Goal: Communication & Community: Ask a question

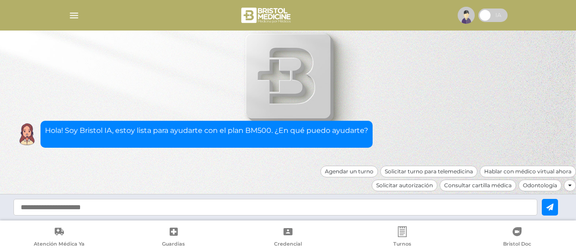
click at [492, 17] on span at bounding box center [484, 15] width 13 height 13
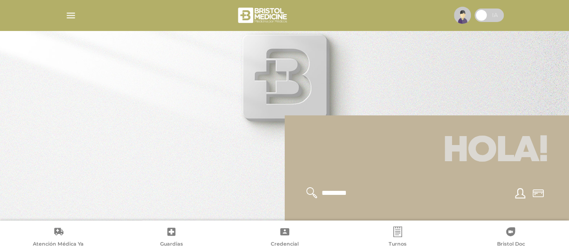
click at [488, 18] on span at bounding box center [489, 15] width 29 height 13
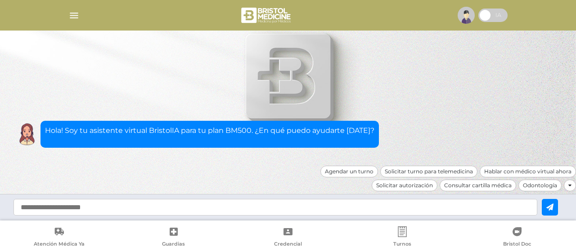
click at [161, 207] on input "text" at bounding box center [275, 207] width 524 height 17
click at [417, 188] on div "Solicitar autorización" at bounding box center [404, 186] width 66 height 12
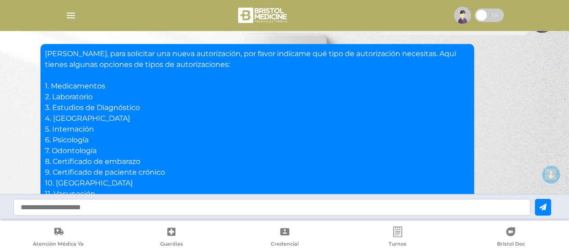
scroll to position [67, 0]
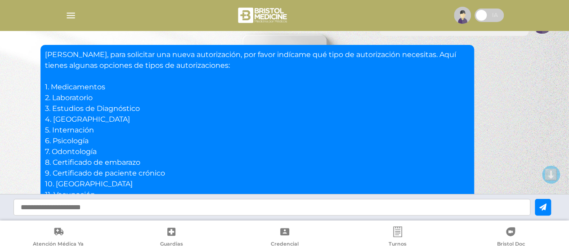
click at [80, 209] on input "text" at bounding box center [271, 207] width 517 height 17
type input "*"
click at [547, 210] on icon at bounding box center [542, 207] width 7 height 7
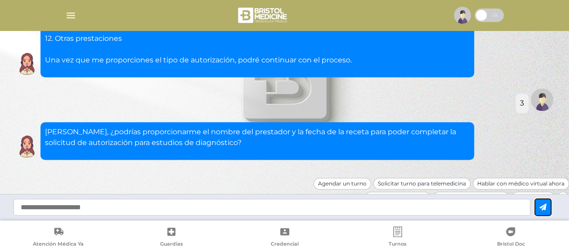
scroll to position [246, 0]
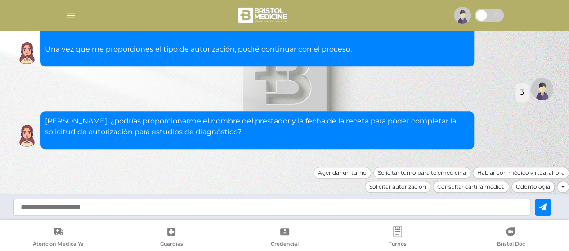
click at [158, 206] on input "text" at bounding box center [271, 207] width 517 height 17
type input "**********"
click at [547, 205] on icon at bounding box center [542, 207] width 7 height 7
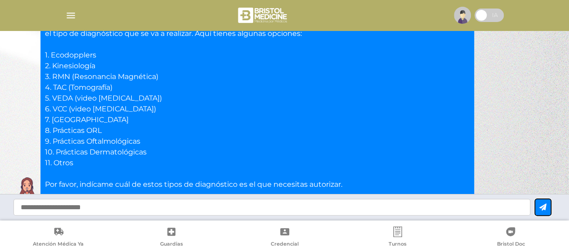
scroll to position [480, 0]
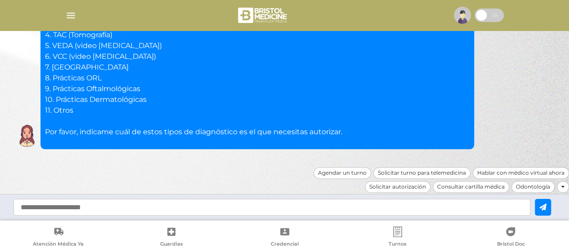
click at [60, 206] on input "text" at bounding box center [271, 207] width 517 height 17
type input "*"
click at [547, 206] on icon at bounding box center [542, 207] width 7 height 7
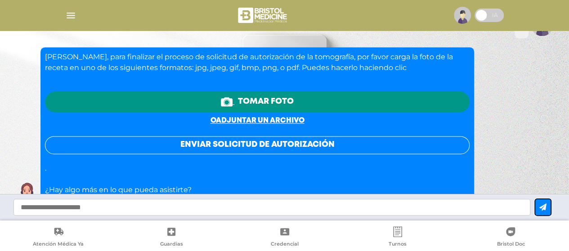
scroll to position [626, 0]
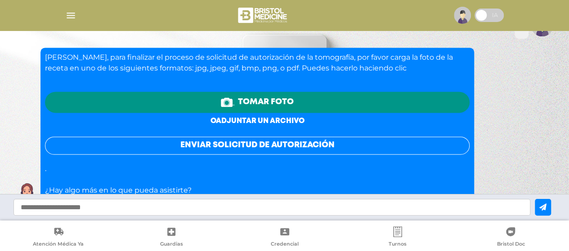
click at [261, 120] on link "o adjuntar un archivo" at bounding box center [258, 121] width 94 height 7
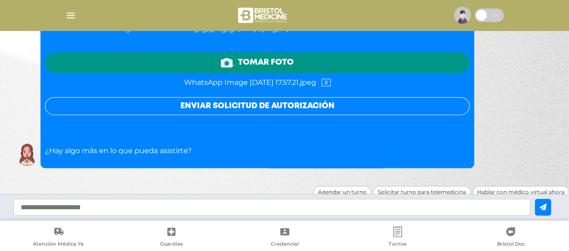
scroll to position [667, 0]
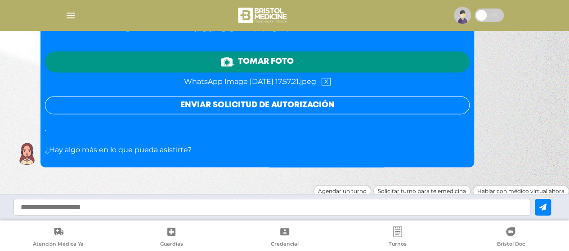
click at [269, 104] on button "Enviar solicitud de autorización" at bounding box center [257, 105] width 425 height 18
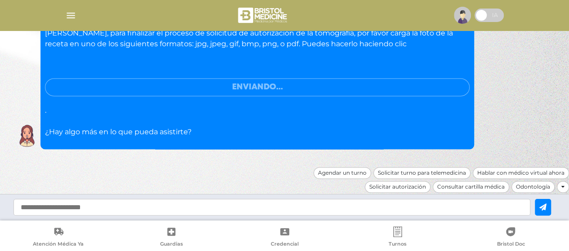
scroll to position [624, 0]
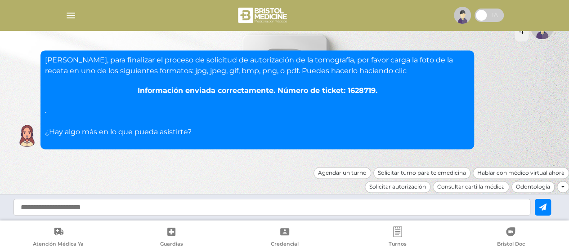
click at [84, 208] on input "text" at bounding box center [271, 207] width 517 height 17
click at [72, 207] on input "text" at bounding box center [271, 207] width 517 height 17
click at [468, 185] on div "Consultar cartilla médica" at bounding box center [471, 187] width 76 height 12
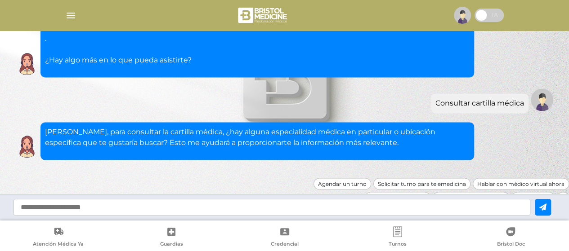
scroll to position [706, 0]
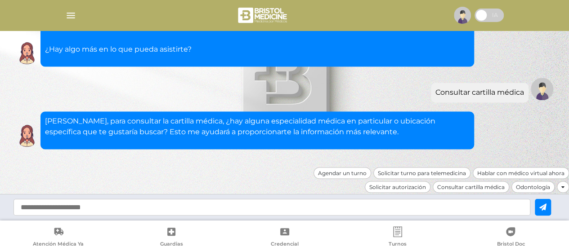
click at [81, 205] on input "text" at bounding box center [271, 207] width 517 height 17
type input "*"
type input "**********"
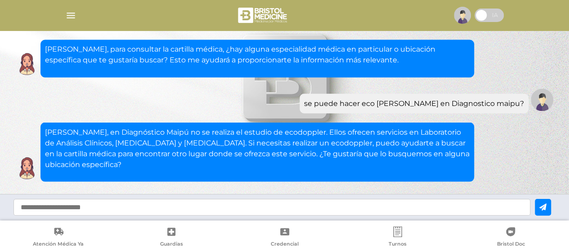
scroll to position [811, 0]
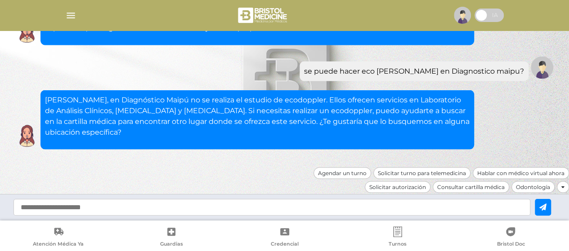
click at [44, 208] on input "text" at bounding box center [271, 207] width 517 height 17
type input "**********"
click at [546, 205] on icon at bounding box center [542, 207] width 7 height 7
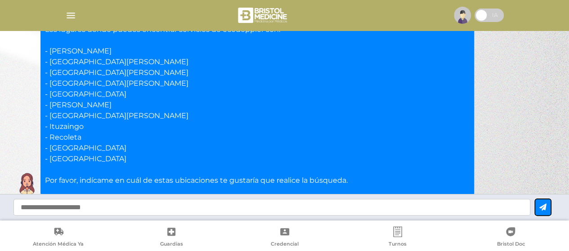
scroll to position [1021, 0]
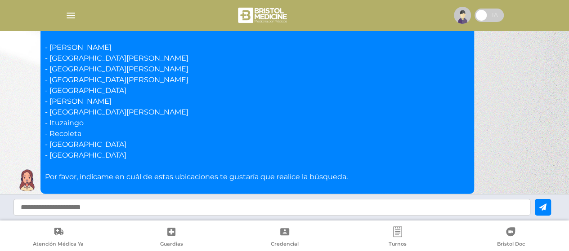
click at [56, 208] on input "text" at bounding box center [271, 207] width 517 height 17
type input "**********"
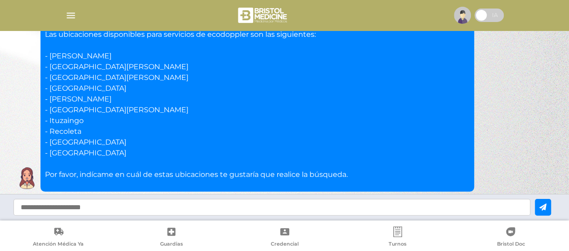
scroll to position [1279, 0]
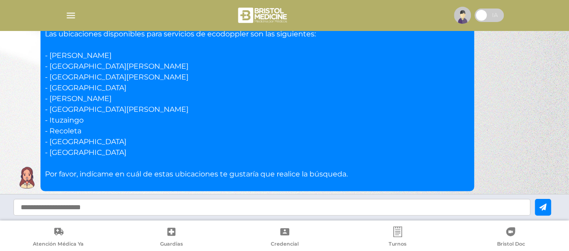
click at [50, 206] on input "text" at bounding box center [271, 207] width 517 height 17
click at [46, 206] on input "text" at bounding box center [271, 207] width 517 height 17
type input "**********"
click at [547, 205] on icon at bounding box center [542, 207] width 7 height 7
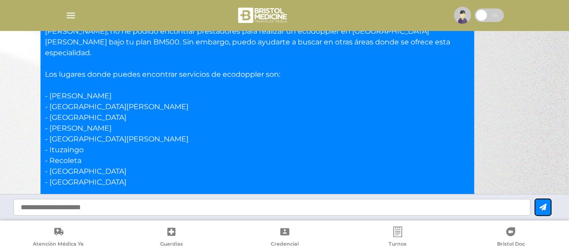
scroll to position [1498, 0]
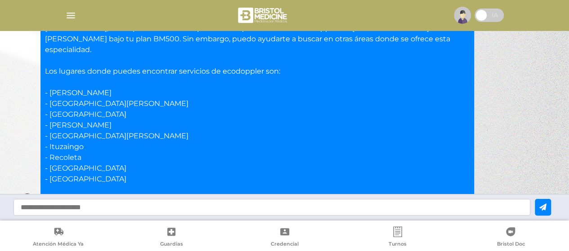
click at [81, 207] on input "text" at bounding box center [271, 207] width 517 height 17
click at [60, 207] on input "text" at bounding box center [271, 207] width 517 height 17
type input "**********"
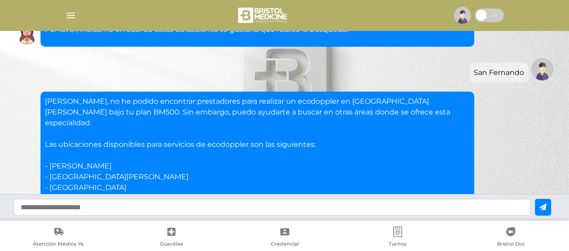
scroll to position [1768, 0]
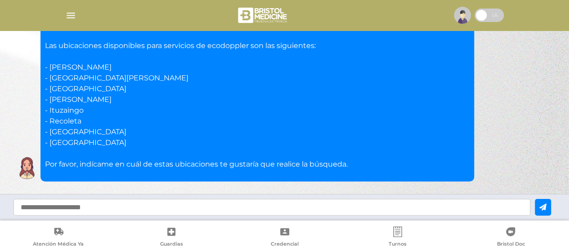
click at [85, 206] on input "text" at bounding box center [271, 207] width 517 height 17
type input "**********"
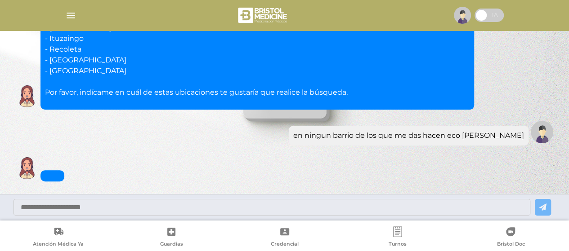
scroll to position [1883, 0]
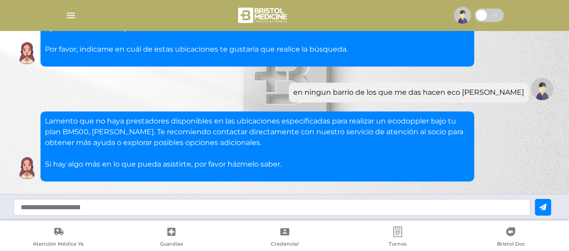
click at [75, 210] on input "text" at bounding box center [271, 207] width 517 height 17
type input "**********"
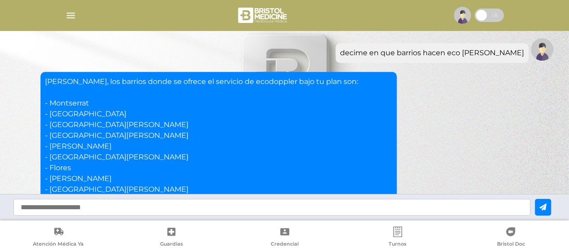
scroll to position [2037, 0]
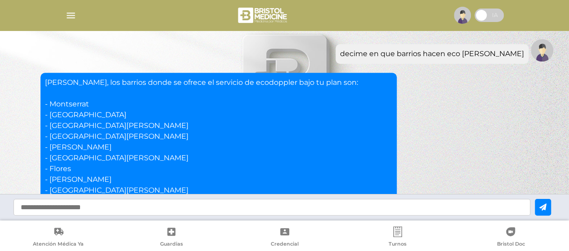
click at [78, 212] on input "text" at bounding box center [271, 207] width 517 height 17
type input "**********"
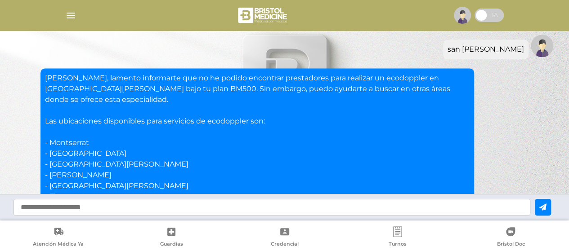
scroll to position [2284, 0]
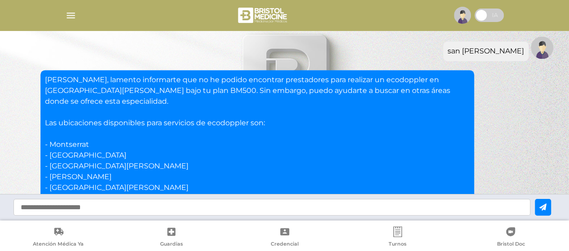
click at [92, 209] on input "text" at bounding box center [271, 207] width 517 height 17
type input "**********"
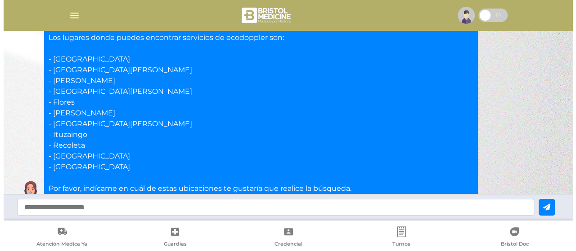
scroll to position [2650, 0]
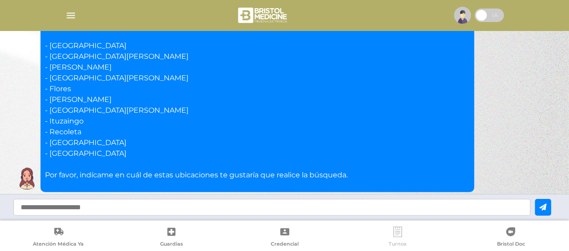
click at [396, 231] on icon at bounding box center [397, 232] width 11 height 11
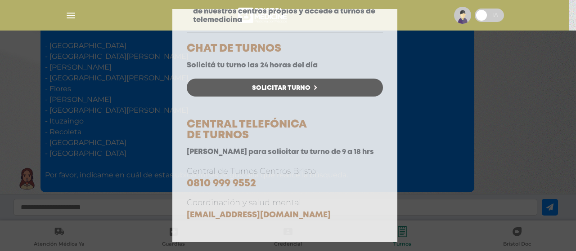
scroll to position [0, 0]
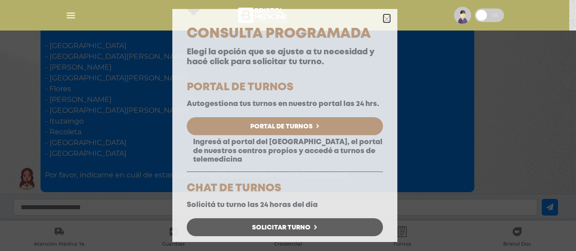
click at [383, 21] on icon "button" at bounding box center [386, 19] width 7 height 7
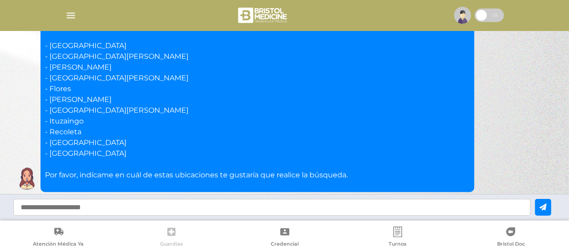
click at [170, 239] on link "Guardias" at bounding box center [171, 238] width 113 height 23
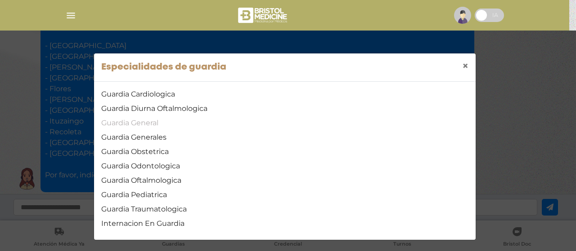
click at [137, 126] on link "Guardia General" at bounding box center [284, 123] width 367 height 11
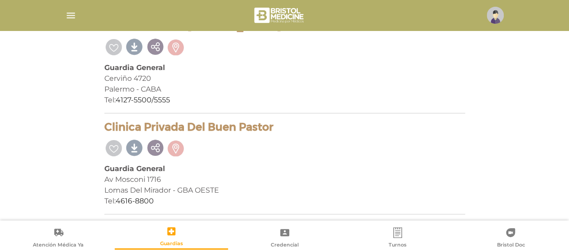
scroll to position [5439, 0]
